Goal: Find specific page/section: Find specific page/section

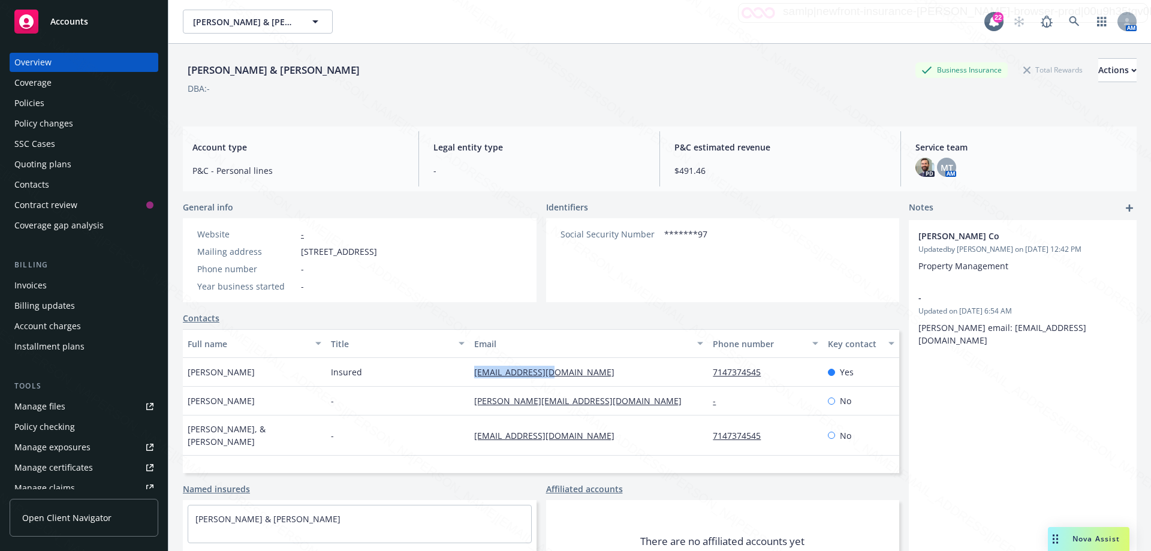
click at [19, 103] on div "Policies" at bounding box center [29, 103] width 30 height 19
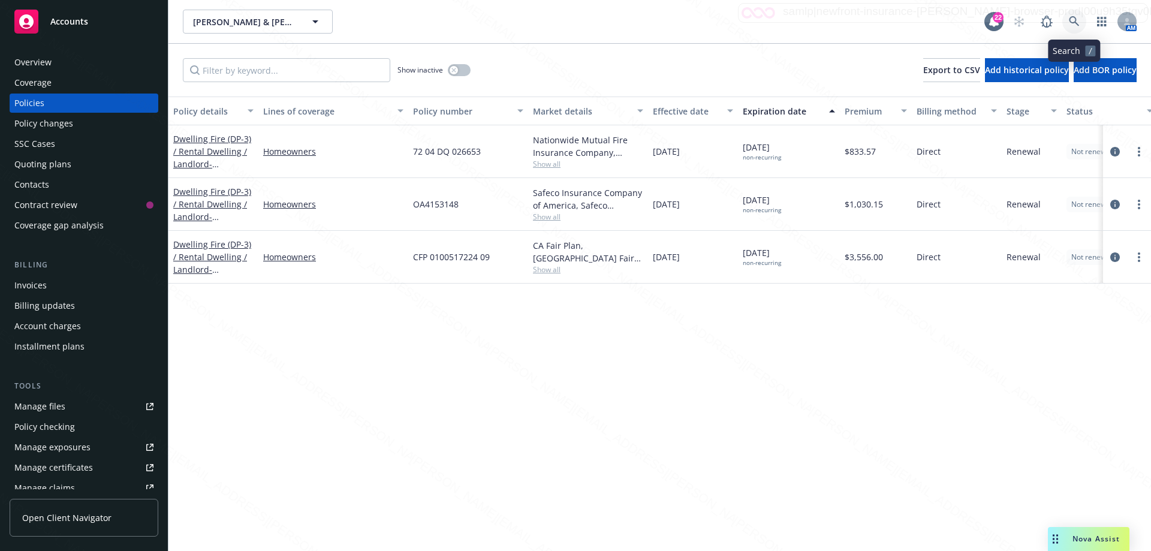
click at [1076, 25] on icon at bounding box center [1074, 21] width 11 height 11
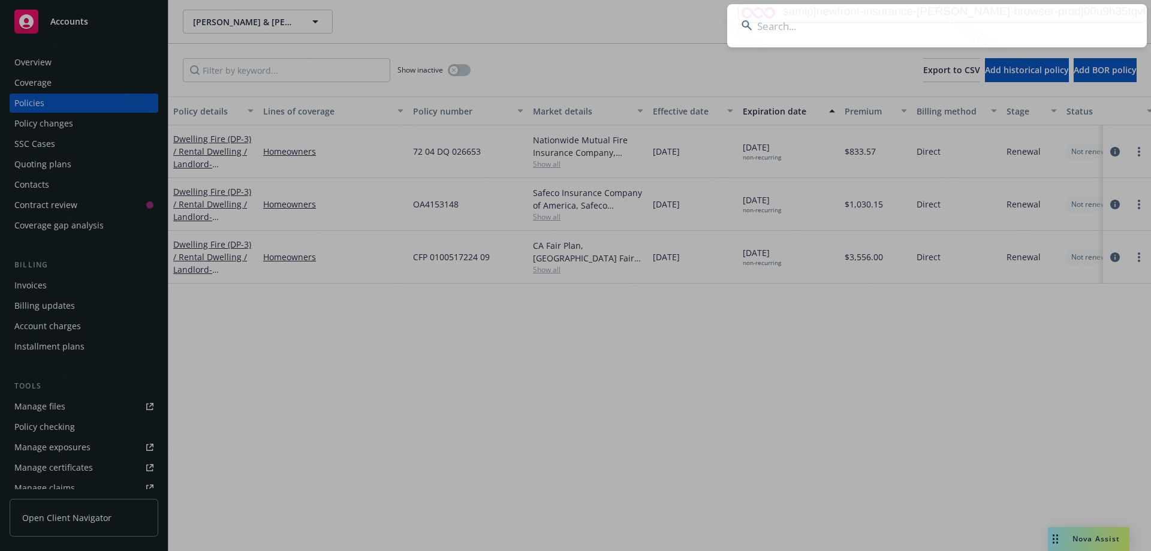
drag, startPoint x: 809, startPoint y: 25, endPoint x: 805, endPoint y: 37, distance: 12.1
click at [808, 29] on input at bounding box center [937, 25] width 420 height 43
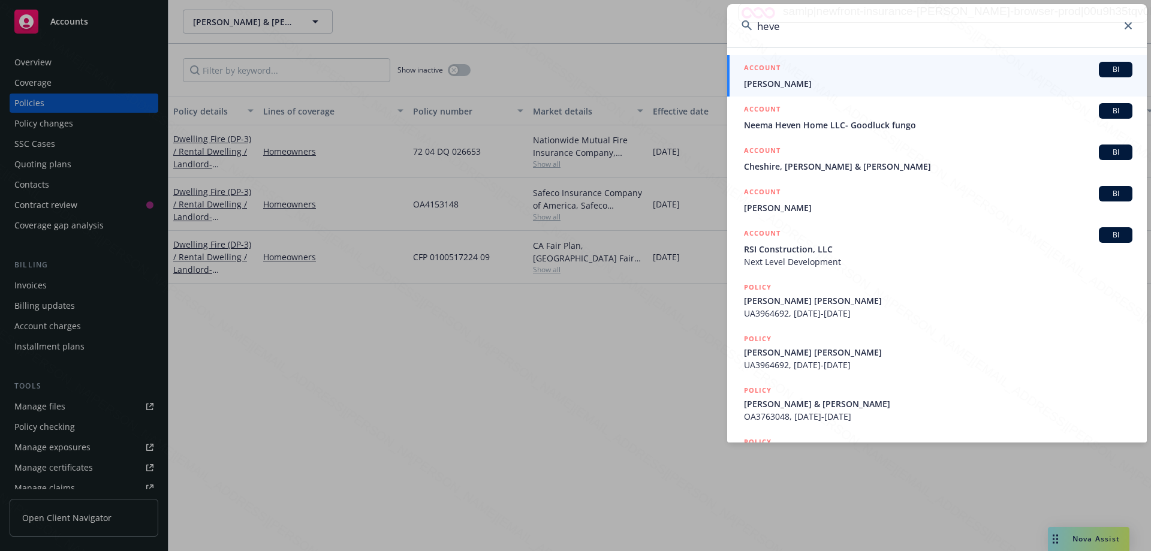
click at [813, 31] on input "heve" at bounding box center [937, 25] width 420 height 43
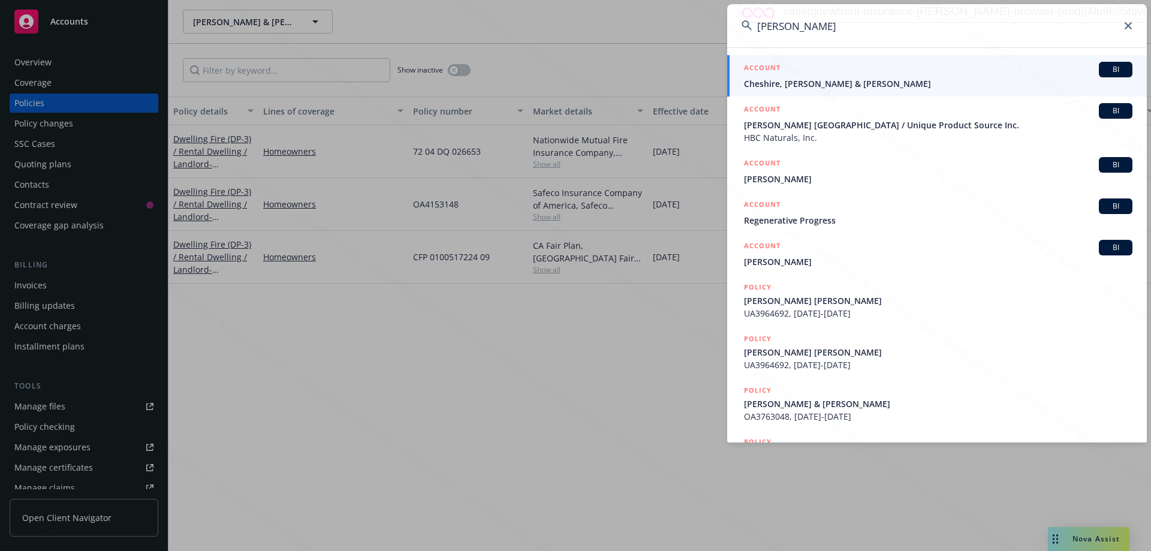
type input "[PERSON_NAME]"
click at [872, 88] on span "Cheshire, [PERSON_NAME] & [PERSON_NAME]" at bounding box center [938, 83] width 389 height 13
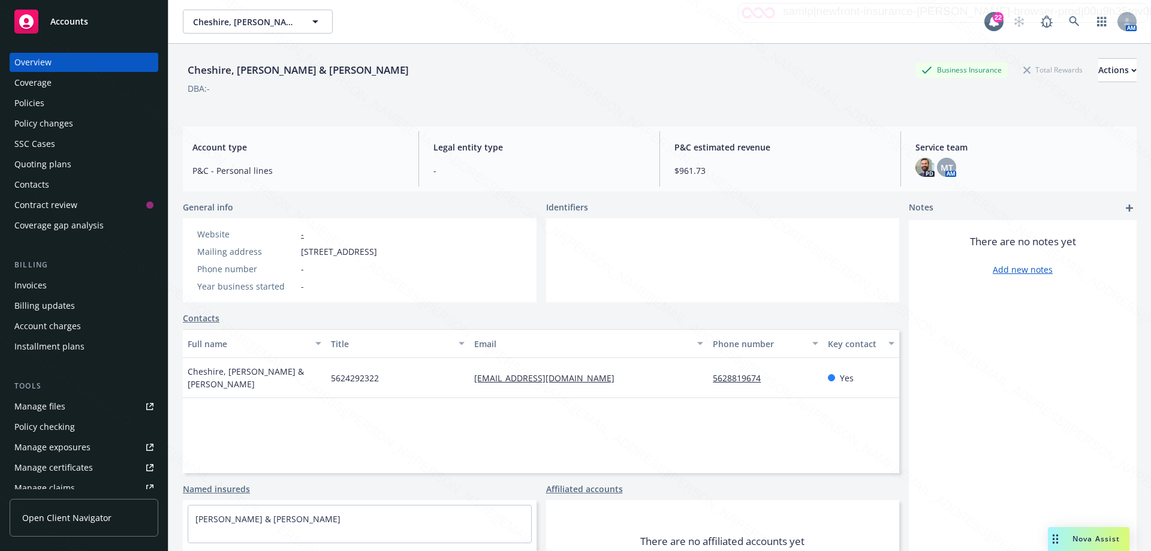
click at [43, 107] on div "Policies" at bounding box center [29, 103] width 30 height 19
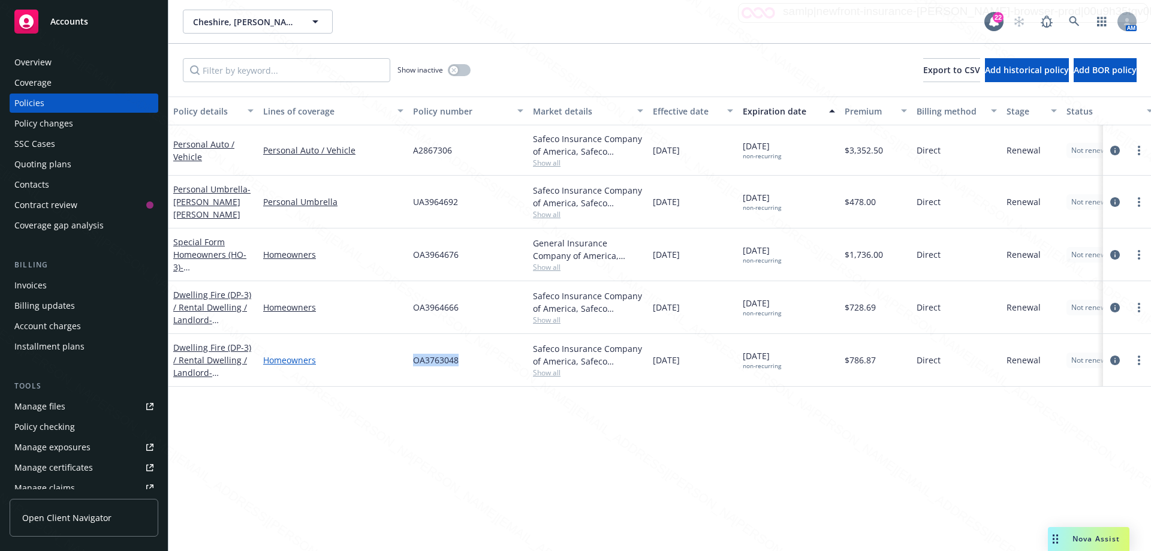
drag, startPoint x: 468, startPoint y: 363, endPoint x: 392, endPoint y: 363, distance: 75.5
click at [392, 363] on div "Dwelling Fire (DP-3) / Rental Dwelling / Landlord - [STREET_ADDRESS] Homeowners…" at bounding box center [746, 360] width 1157 height 53
